Goal: Use online tool/utility: Utilize a website feature to perform a specific function

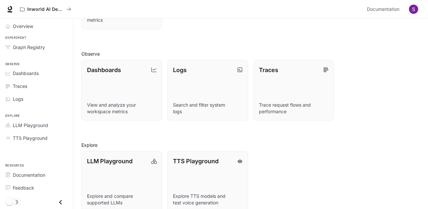
scroll to position [147, 0]
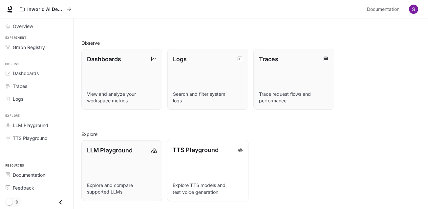
click at [235, 178] on link "TTS Playground Explore TTS models and test voice generation" at bounding box center [207, 170] width 81 height 61
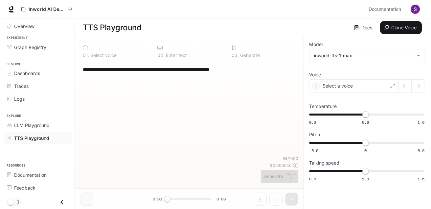
scroll to position [0, 0]
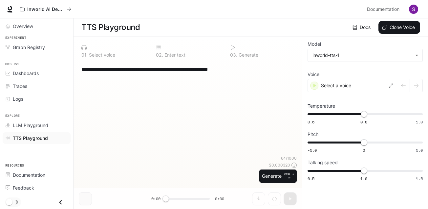
type input "**********"
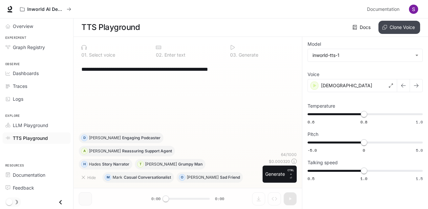
click at [408, 26] on button "Clone Voice" at bounding box center [400, 27] width 42 height 13
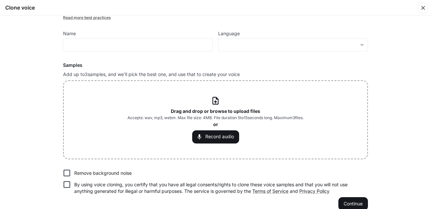
scroll to position [42, 0]
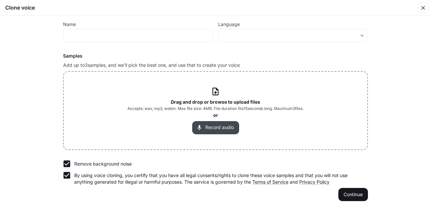
click at [229, 121] on button "Record audio" at bounding box center [215, 127] width 47 height 13
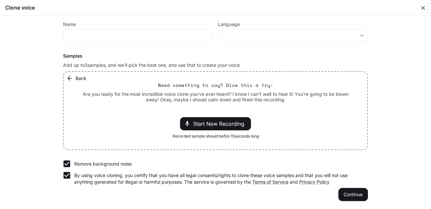
click at [77, 80] on button "Back" at bounding box center [77, 78] width 24 height 13
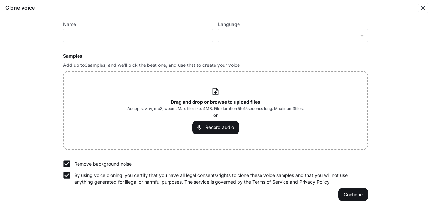
click at [210, 96] on div "Drag and drop or browse to upload files Accepts: wav, mp3, webm. Max file size:…" at bounding box center [215, 110] width 176 height 47
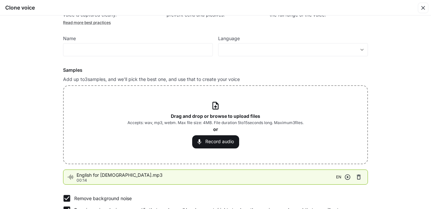
scroll to position [0, 0]
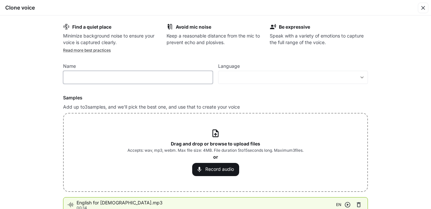
click at [155, 77] on input "text" at bounding box center [137, 77] width 149 height 7
type input "****"
click at [273, 76] on body "**********" at bounding box center [215, 104] width 431 height 209
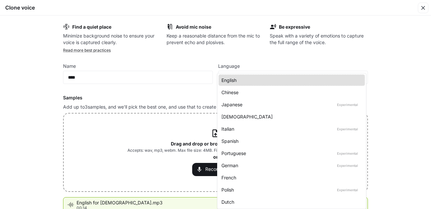
click at [291, 77] on div "English" at bounding box center [290, 80] width 138 height 7
type input "*****"
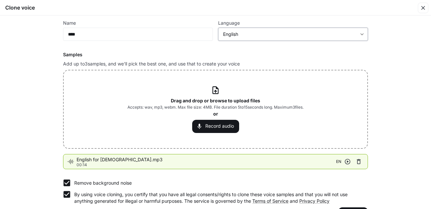
scroll to position [62, 0]
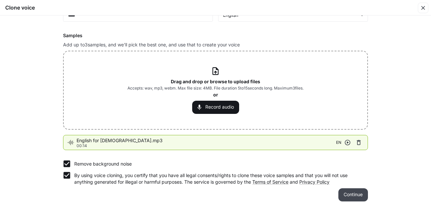
click at [358, 195] on button "Continue" at bounding box center [353, 194] width 30 height 13
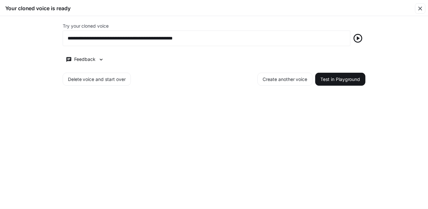
scroll to position [0, 0]
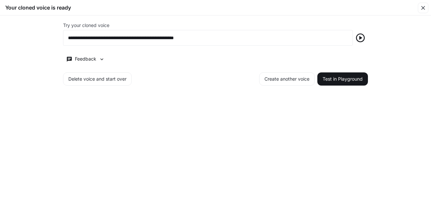
click at [361, 36] on icon "button" at bounding box center [360, 38] width 11 height 11
click at [351, 72] on button "Test in Playground" at bounding box center [342, 78] width 51 height 13
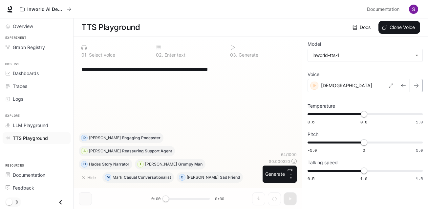
click at [418, 83] on icon "button" at bounding box center [416, 85] width 5 height 5
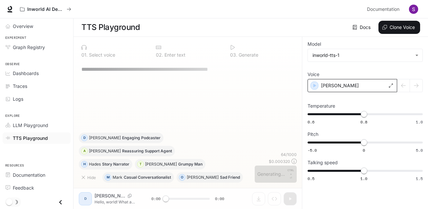
click at [397, 83] on div "[PERSON_NAME]" at bounding box center [353, 85] width 90 height 13
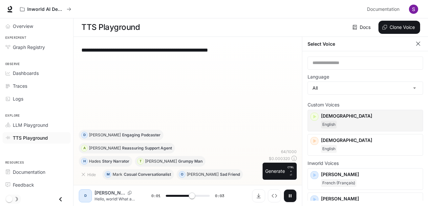
click at [389, 120] on div "[DEMOGRAPHIC_DATA] English" at bounding box center [370, 121] width 99 height 16
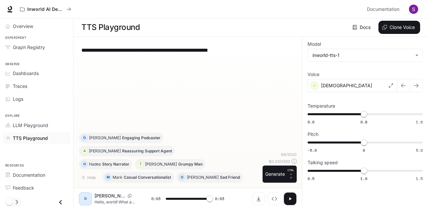
type input "*"
click at [411, 58] on body "**********" at bounding box center [214, 104] width 428 height 209
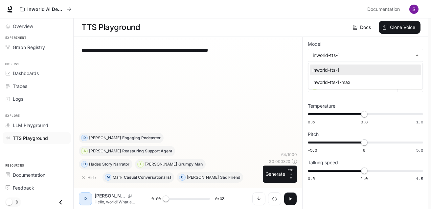
click at [396, 104] on div at bounding box center [215, 104] width 431 height 209
